Goal: Information Seeking & Learning: Learn about a topic

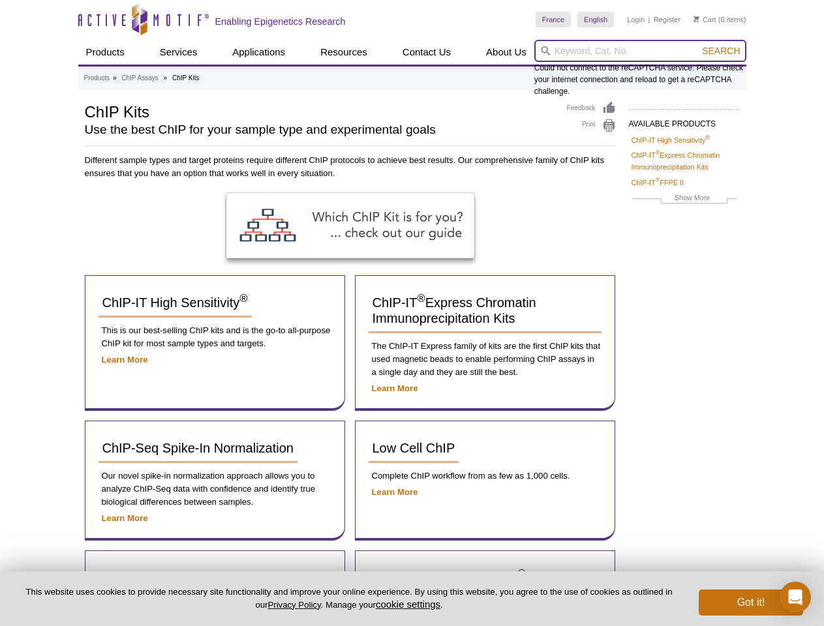
click at [640, 51] on input "search" at bounding box center [640, 51] width 212 height 22
click at [721, 51] on span "Search" at bounding box center [721, 51] width 38 height 10
click at [410, 604] on button "cookie settings" at bounding box center [408, 604] width 65 height 11
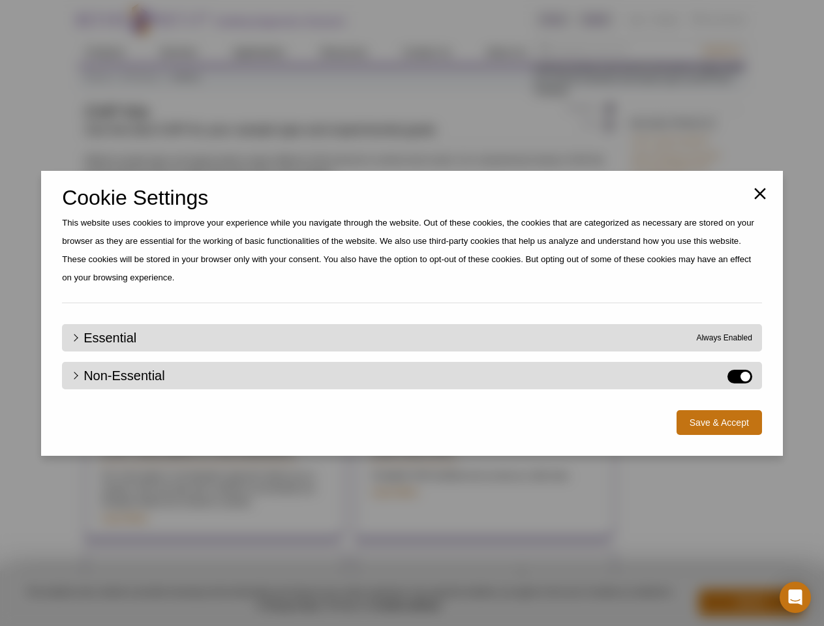
click at [751, 603] on div "Close Cookie Settings This website uses cookies to improve your experience whil…" at bounding box center [412, 313] width 824 height 626
click at [795, 597] on icon "Open Intercom Messenger" at bounding box center [795, 597] width 14 height 16
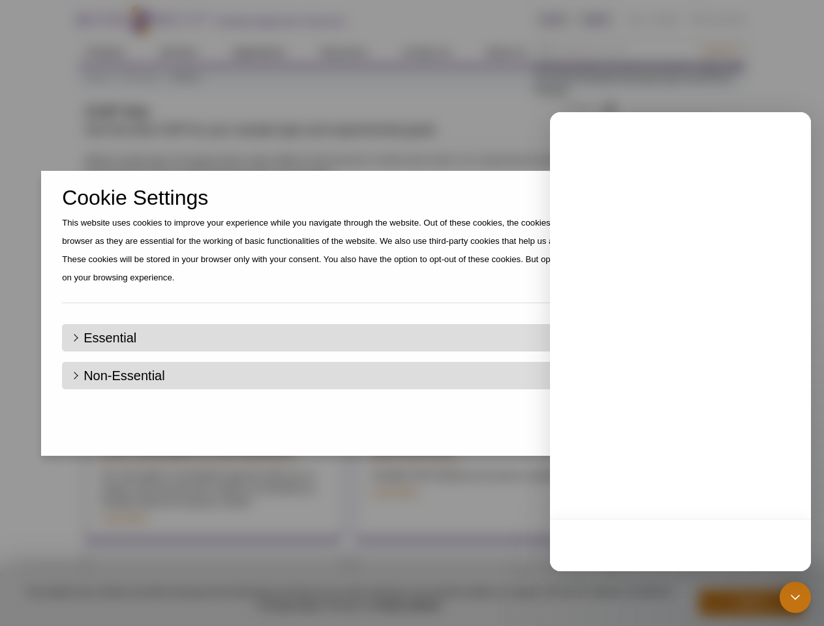
click at [721, 51] on div "Close Cookie Settings This website uses cookies to improve your experience whil…" at bounding box center [412, 313] width 824 height 626
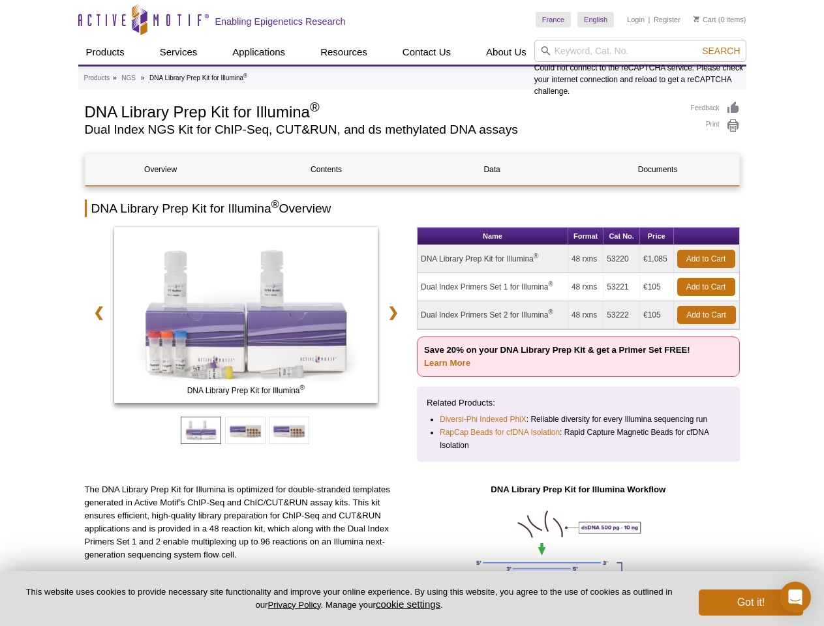
click at [640, 51] on input "search" at bounding box center [640, 51] width 212 height 22
click at [721, 51] on span "Search" at bounding box center [721, 51] width 38 height 10
click at [97, 312] on link "❮" at bounding box center [99, 312] width 28 height 30
